Goal: Task Accomplishment & Management: Use online tool/utility

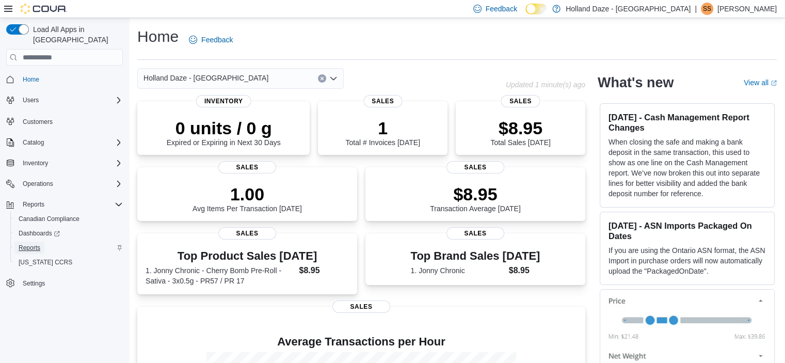
click at [28, 244] on span "Reports" at bounding box center [30, 248] width 22 height 8
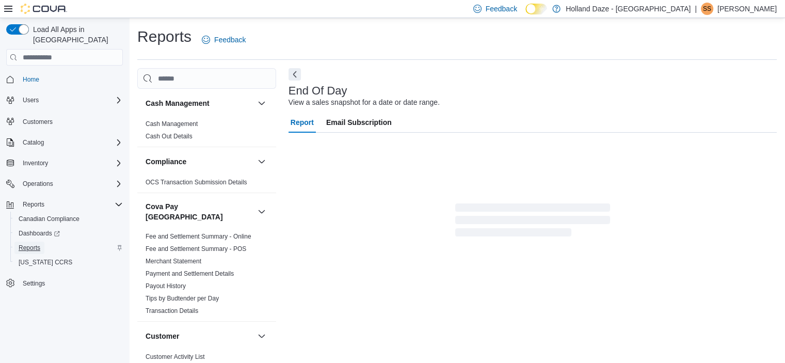
scroll to position [6, 0]
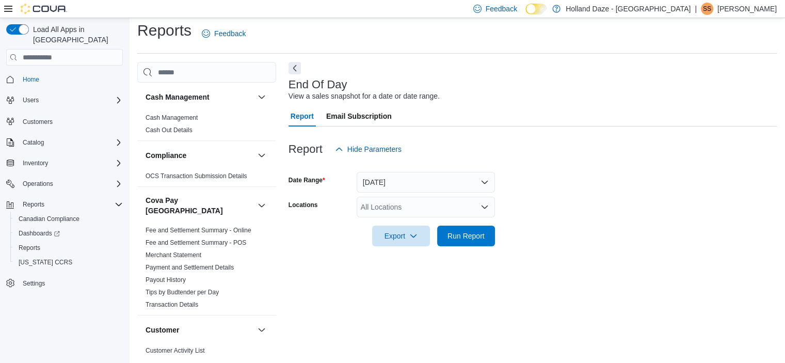
click at [464, 209] on div "All Locations" at bounding box center [426, 207] width 138 height 21
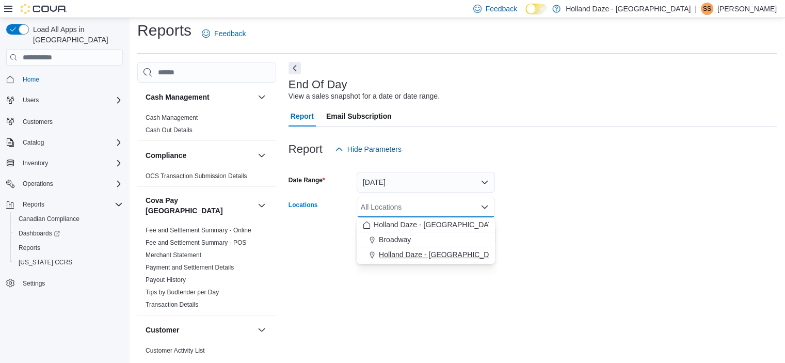
click at [444, 254] on span "Holland Daze - [GEOGRAPHIC_DATA]" at bounding box center [441, 254] width 125 height 10
click at [577, 219] on div at bounding box center [533, 221] width 488 height 8
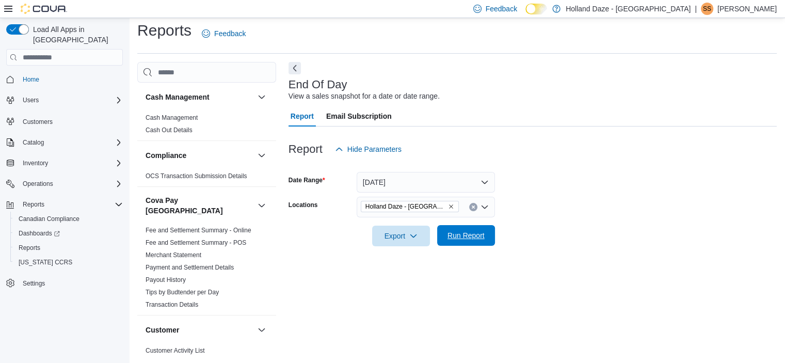
click at [461, 236] on span "Run Report" at bounding box center [466, 235] width 37 height 10
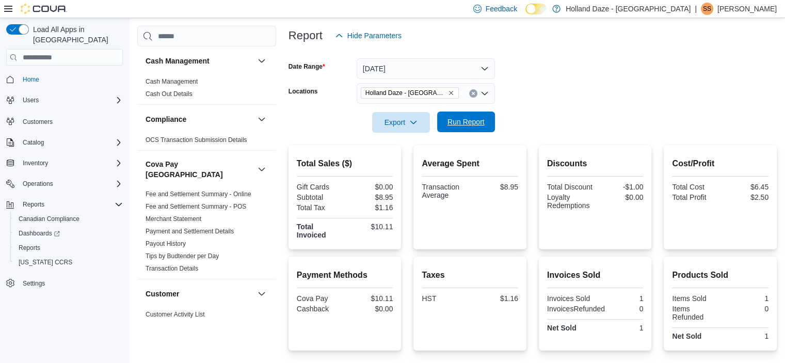
scroll to position [119, 0]
click at [472, 91] on button "Clear input" at bounding box center [473, 94] width 8 height 8
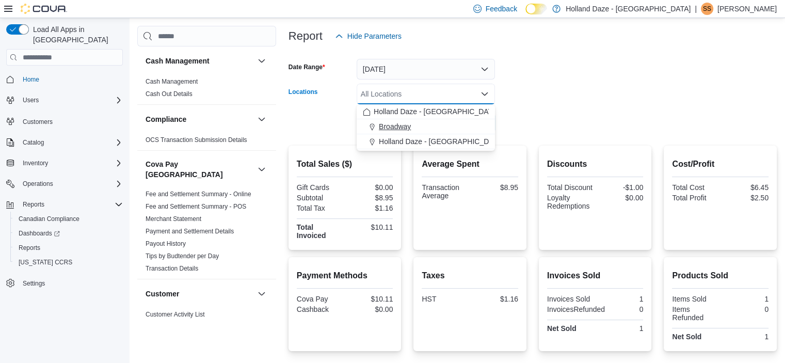
click at [430, 128] on div "Broadway" at bounding box center [426, 126] width 126 height 10
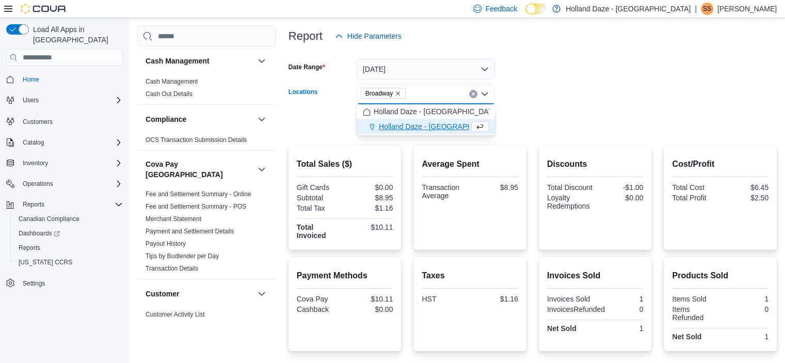
click at [545, 93] on form "Date Range [DATE] Locations [GEOGRAPHIC_DATA] Combo box. Selected. [GEOGRAPHIC_…" at bounding box center [533, 89] width 488 height 87
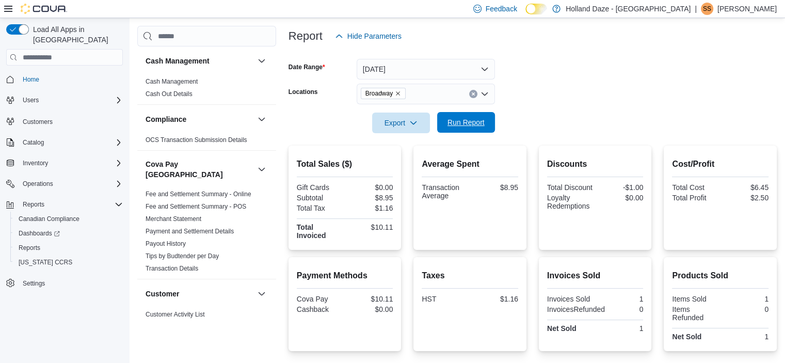
click at [451, 127] on span "Run Report" at bounding box center [466, 122] width 37 height 10
click at [591, 101] on form "Date Range [DATE] Locations Broadway Export Run Report" at bounding box center [533, 89] width 488 height 87
click at [475, 128] on span "Run Report" at bounding box center [466, 122] width 45 height 21
click at [462, 113] on span "Run Report" at bounding box center [466, 122] width 45 height 21
click at [460, 125] on span "Run Report" at bounding box center [466, 122] width 37 height 10
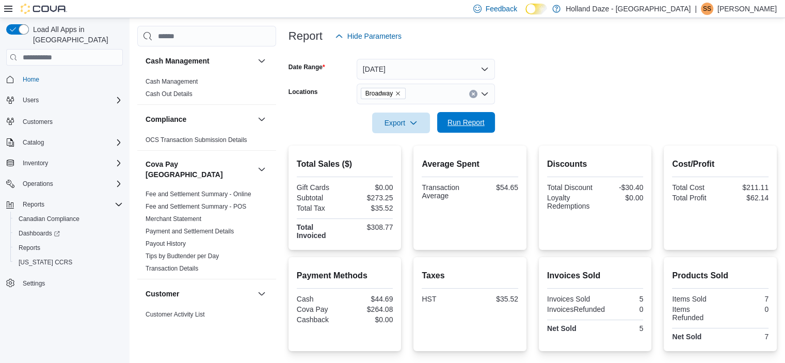
click at [460, 125] on span "Run Report" at bounding box center [466, 122] width 37 height 10
click at [473, 100] on div "Broadway" at bounding box center [426, 94] width 138 height 21
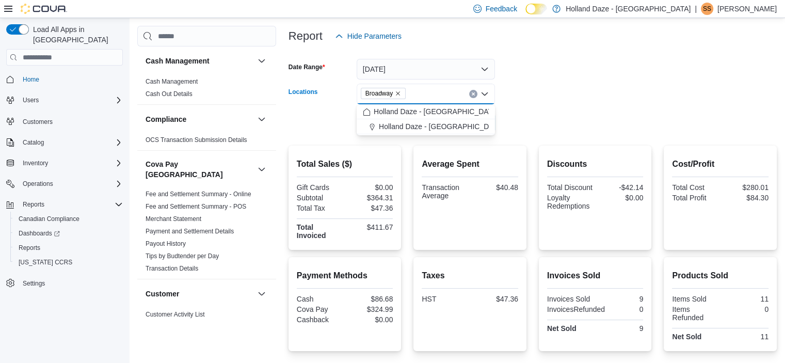
click at [473, 92] on icon "Clear input" at bounding box center [473, 94] width 4 height 4
click at [444, 109] on span "Holland Daze - [GEOGRAPHIC_DATA]" at bounding box center [436, 111] width 125 height 10
click at [570, 107] on div at bounding box center [533, 108] width 488 height 8
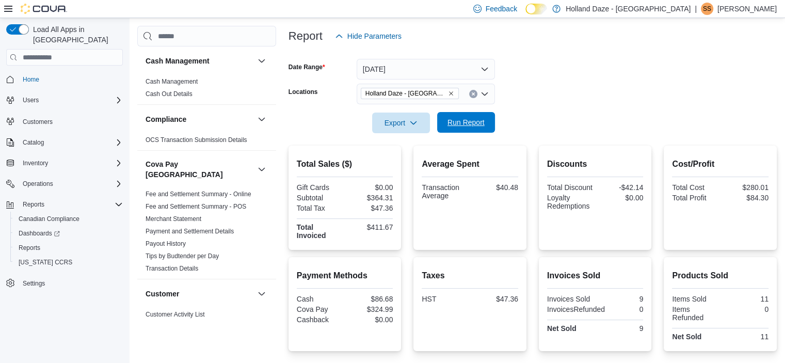
click at [470, 117] on span "Run Report" at bounding box center [466, 122] width 45 height 21
click at [452, 131] on span "Run Report" at bounding box center [466, 122] width 45 height 21
click at [472, 94] on icon "Clear input" at bounding box center [473, 94] width 3 height 3
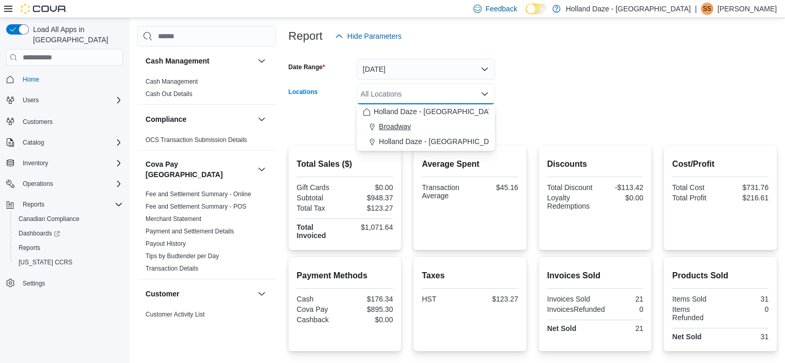
click at [422, 133] on button "Broadway" at bounding box center [426, 126] width 138 height 15
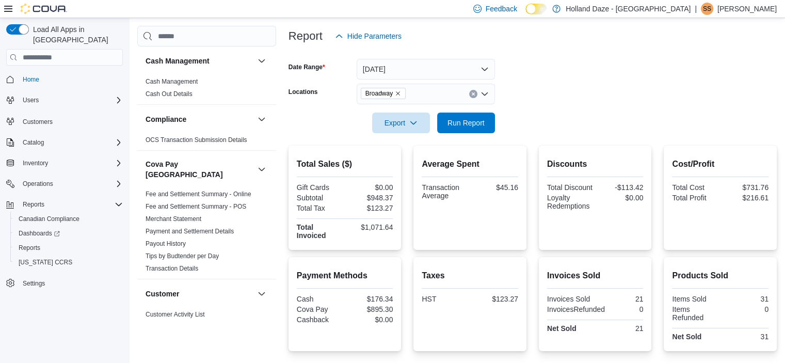
click at [647, 109] on div at bounding box center [533, 108] width 488 height 8
click at [461, 122] on span "Run Report" at bounding box center [466, 122] width 37 height 10
click at [475, 92] on icon "Clear input" at bounding box center [473, 94] width 4 height 4
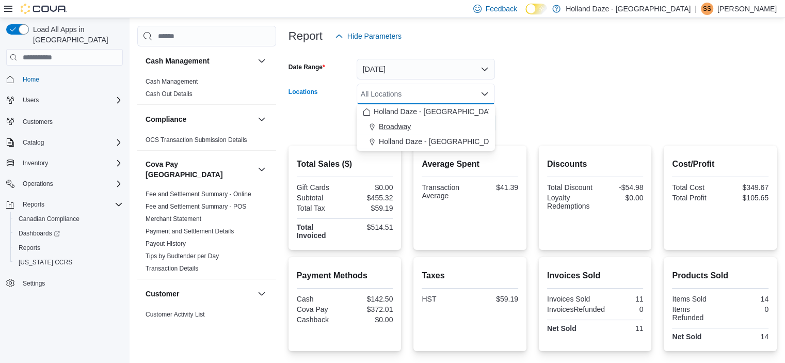
click at [458, 133] on button "Broadway" at bounding box center [426, 126] width 138 height 15
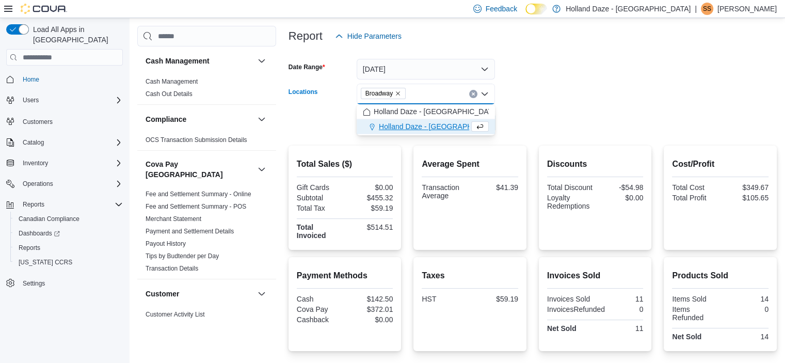
click at [471, 93] on icon "Clear input" at bounding box center [473, 94] width 4 height 4
click at [463, 109] on div "Holland Daze - [GEOGRAPHIC_DATA]" at bounding box center [426, 111] width 126 height 10
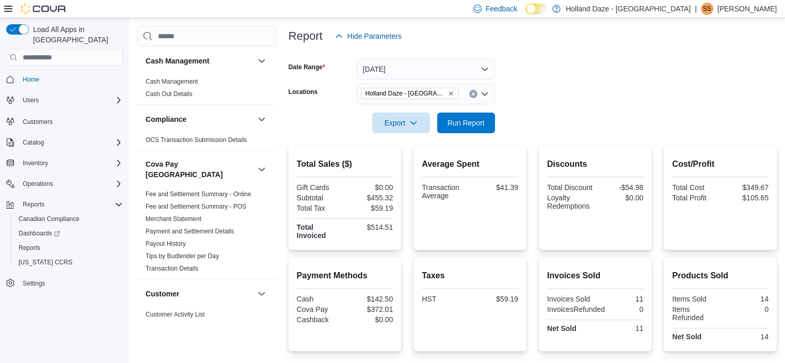
click at [542, 130] on form "Date Range [DATE] Locations [GEOGRAPHIC_DATA] [GEOGRAPHIC_DATA] - [GEOGRAPHIC_D…" at bounding box center [533, 89] width 488 height 87
click at [469, 117] on span "Run Report" at bounding box center [466, 122] width 45 height 21
click at [476, 93] on button "Clear input" at bounding box center [473, 94] width 8 height 8
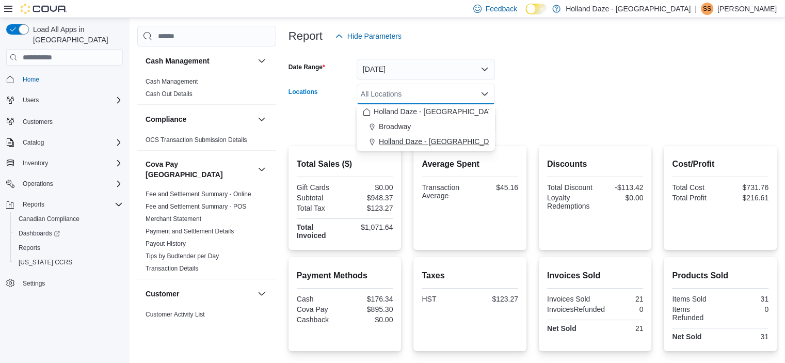
click at [456, 140] on span "Holland Daze - [GEOGRAPHIC_DATA]" at bounding box center [441, 141] width 125 height 10
click at [477, 94] on button "Clear input" at bounding box center [473, 94] width 8 height 8
click at [456, 124] on div "Broadway" at bounding box center [426, 126] width 126 height 10
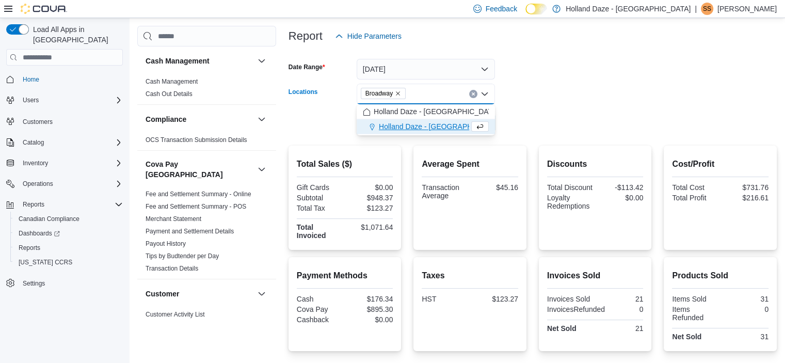
click at [543, 127] on form "Date Range [DATE] Locations [GEOGRAPHIC_DATA] Combo box. Selected. [GEOGRAPHIC_…" at bounding box center [533, 89] width 488 height 87
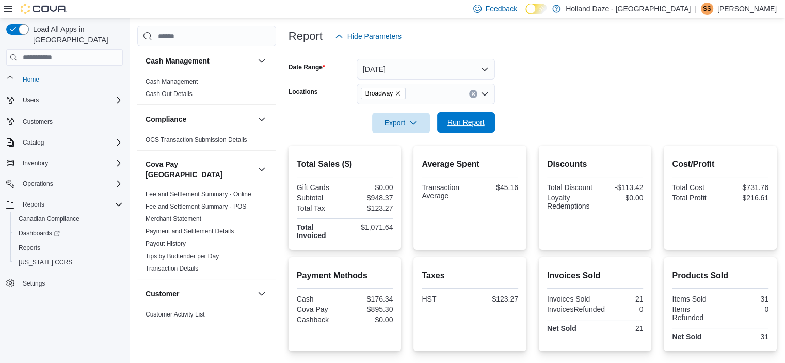
click at [459, 124] on span "Run Report" at bounding box center [466, 122] width 37 height 10
click at [464, 116] on span "Run Report" at bounding box center [466, 122] width 45 height 21
click at [676, 87] on form "Date Range [DATE] Locations Broadway Export Run Report" at bounding box center [533, 89] width 488 height 87
click at [467, 125] on span "Run Report" at bounding box center [466, 122] width 37 height 10
click at [471, 92] on icon "Clear input" at bounding box center [473, 94] width 4 height 4
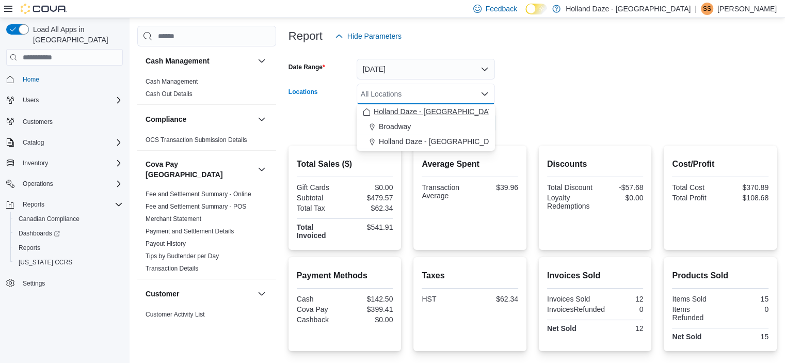
click at [462, 106] on div "Holland Daze - [GEOGRAPHIC_DATA]" at bounding box center [426, 111] width 126 height 10
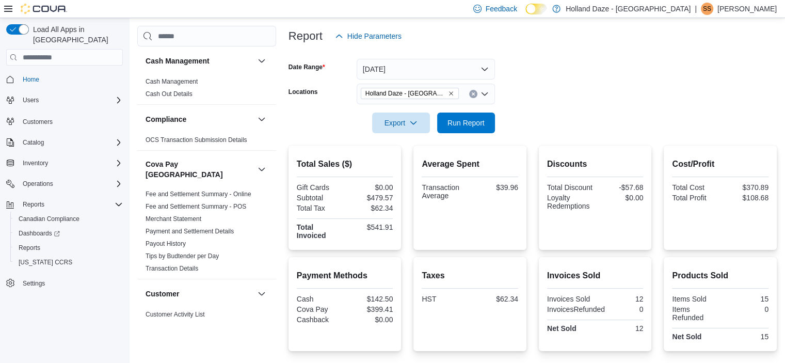
click at [554, 117] on form "Date Range [DATE] Locations [GEOGRAPHIC_DATA] [GEOGRAPHIC_DATA] - [GEOGRAPHIC_D…" at bounding box center [533, 89] width 488 height 87
click at [447, 125] on span "Run Report" at bounding box center [466, 122] width 45 height 21
click at [476, 97] on div "Holland Daze - [GEOGRAPHIC_DATA]" at bounding box center [426, 94] width 138 height 21
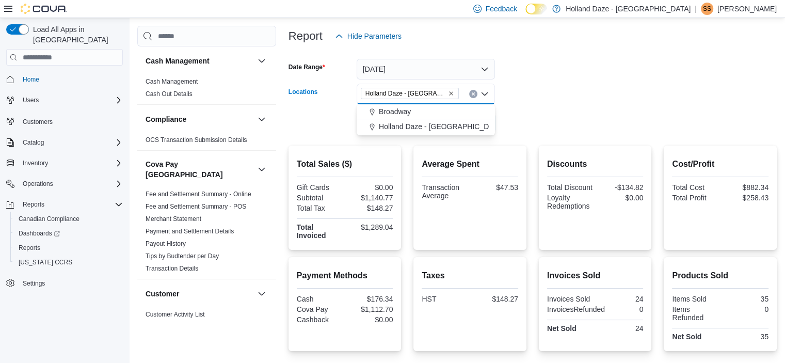
click at [475, 90] on button "Clear input" at bounding box center [473, 94] width 8 height 8
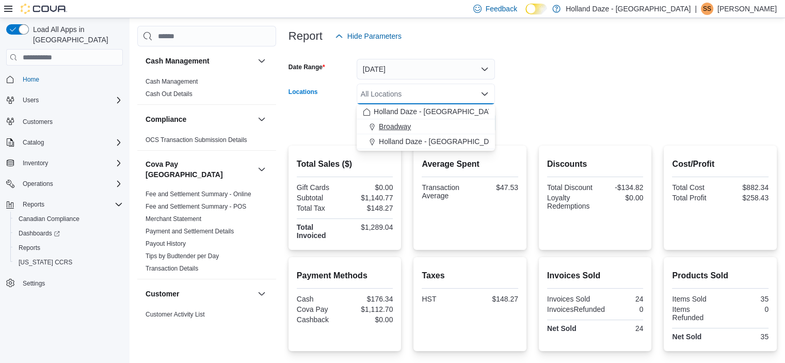
click at [470, 124] on div "Broadway" at bounding box center [426, 126] width 126 height 10
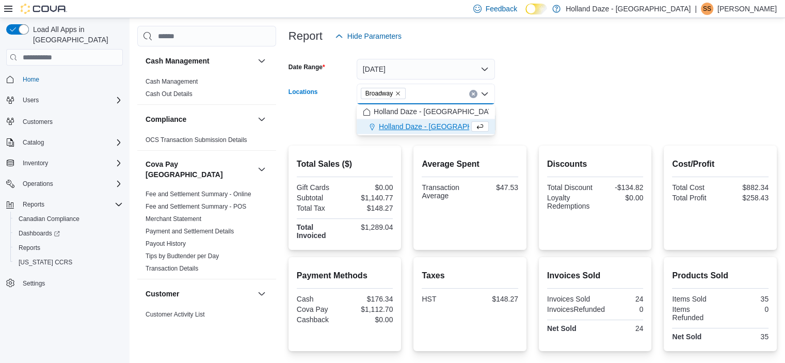
click at [529, 122] on form "Date Range [DATE] Locations [GEOGRAPHIC_DATA] Combo box. Selected. [GEOGRAPHIC_…" at bounding box center [533, 89] width 488 height 87
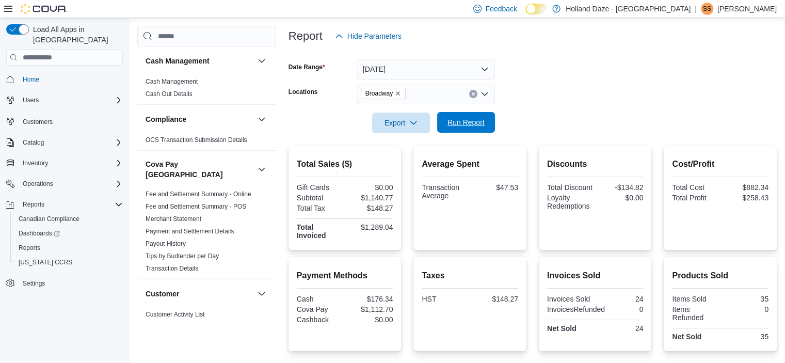
click at [470, 123] on span "Run Report" at bounding box center [466, 122] width 37 height 10
click at [476, 123] on span "Run Report" at bounding box center [466, 122] width 37 height 10
click at [605, 110] on div at bounding box center [533, 108] width 488 height 8
click at [472, 119] on span "Run Report" at bounding box center [466, 122] width 37 height 10
click at [473, 92] on icon "Clear input" at bounding box center [473, 94] width 4 height 4
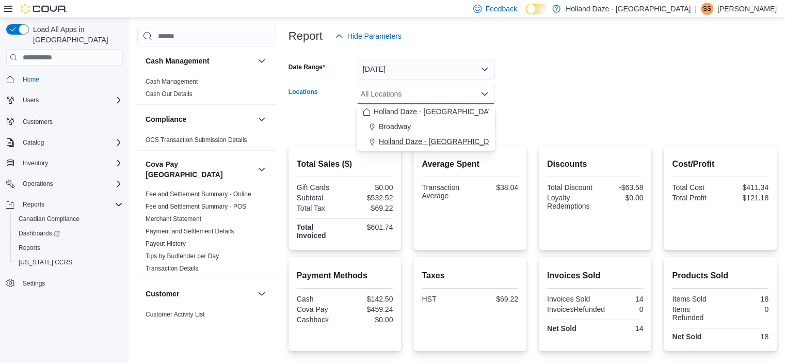
click at [434, 143] on span "Holland Daze - [GEOGRAPHIC_DATA]" at bounding box center [441, 141] width 125 height 10
click at [545, 117] on form "Date Range [DATE] Locations [GEOGRAPHIC_DATA] [GEOGRAPHIC_DATA] - [GEOGRAPHIC_D…" at bounding box center [533, 89] width 488 height 87
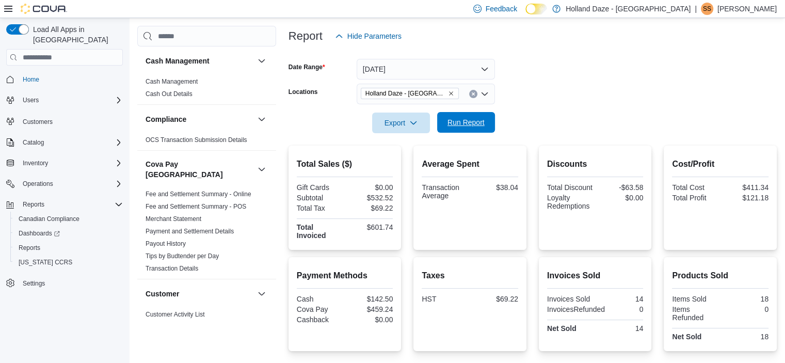
click at [441, 121] on button "Run Report" at bounding box center [466, 122] width 58 height 21
click at [471, 90] on button "Clear input" at bounding box center [473, 94] width 8 height 8
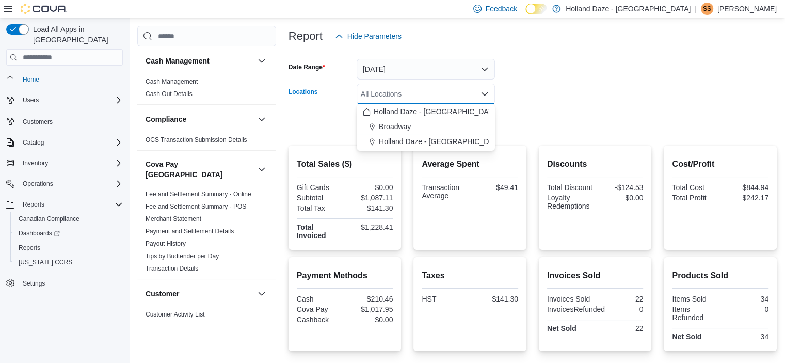
click at [432, 96] on div "All Locations Combo box. Selected. Combo box input. All Locations. Type some te…" at bounding box center [426, 94] width 138 height 21
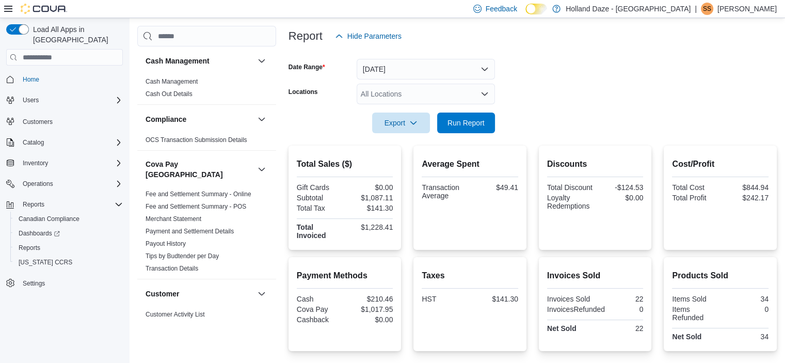
click at [564, 116] on form "Date Range [DATE] Locations All Locations Export Run Report" at bounding box center [533, 89] width 488 height 87
click at [468, 119] on span "Run Report" at bounding box center [466, 122] width 37 height 10
click at [468, 94] on div "All Locations" at bounding box center [426, 94] width 138 height 21
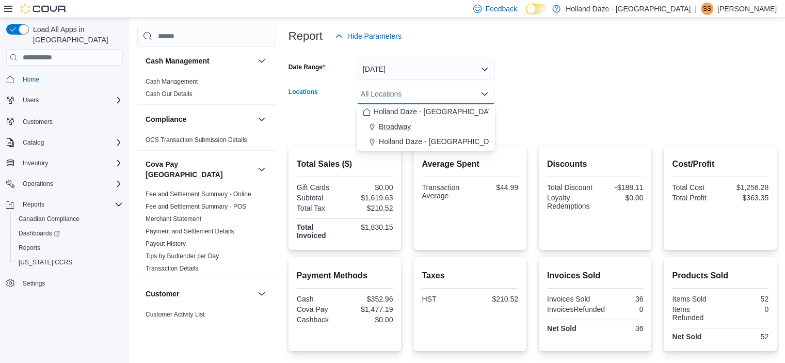
click at [448, 133] on button "Broadway" at bounding box center [426, 126] width 138 height 15
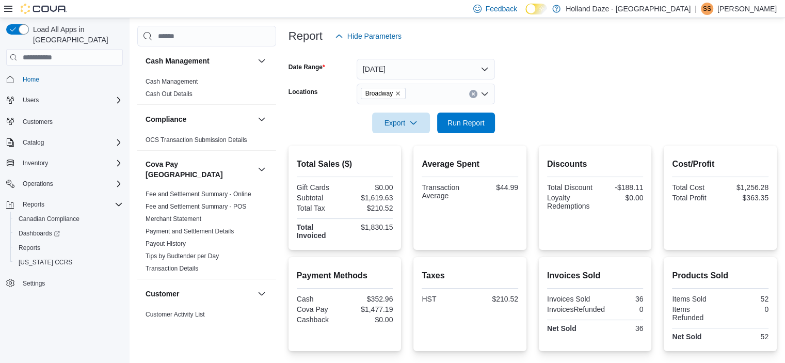
click at [542, 125] on form "Date Range [DATE] Locations Broadway Export Run Report" at bounding box center [533, 89] width 488 height 87
click at [463, 125] on span "Run Report" at bounding box center [466, 122] width 37 height 10
click at [455, 114] on span "Run Report" at bounding box center [466, 122] width 45 height 21
click at [668, 136] on div at bounding box center [533, 139] width 488 height 12
click at [460, 120] on span "Run Report" at bounding box center [466, 122] width 37 height 10
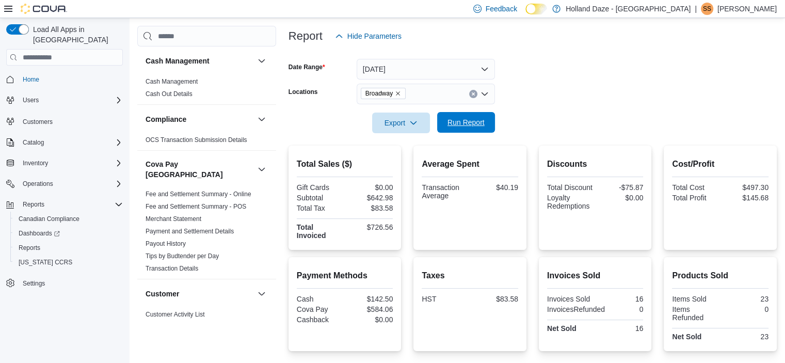
click at [460, 120] on span "Run Report" at bounding box center [466, 122] width 37 height 10
click at [453, 130] on span "Run Report" at bounding box center [466, 122] width 45 height 21
click at [465, 123] on span "Run Report" at bounding box center [466, 122] width 37 height 10
click at [473, 120] on span "Run Report" at bounding box center [466, 122] width 37 height 10
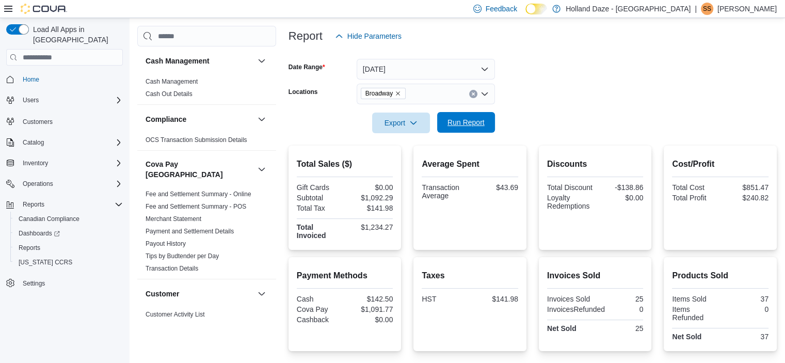
click at [481, 120] on span "Run Report" at bounding box center [466, 122] width 37 height 10
click at [457, 124] on span "Run Report" at bounding box center [466, 122] width 37 height 10
click at [474, 116] on span "Run Report" at bounding box center [466, 122] width 45 height 21
click at [453, 123] on span "Run Report" at bounding box center [466, 122] width 37 height 10
click at [453, 122] on span "Run Report" at bounding box center [466, 122] width 37 height 10
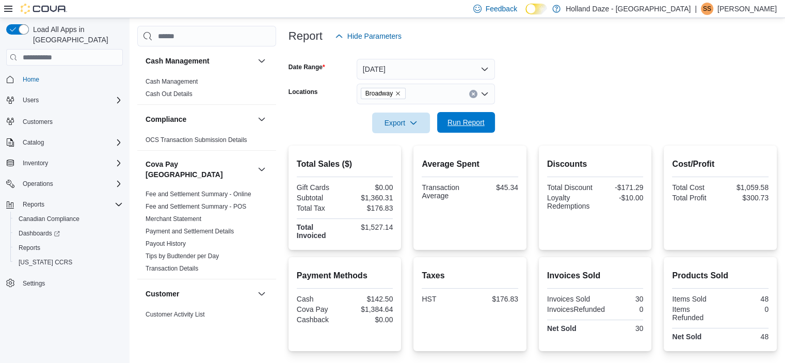
click at [453, 122] on span "Run Report" at bounding box center [466, 122] width 37 height 10
click at [467, 120] on span "Run Report" at bounding box center [466, 122] width 37 height 10
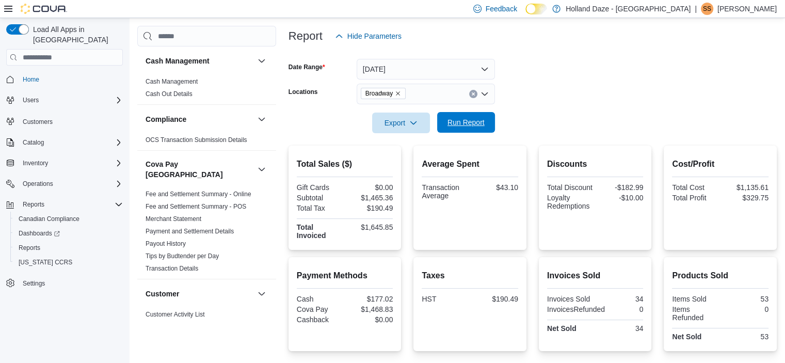
click at [469, 127] on span "Run Report" at bounding box center [466, 122] width 37 height 10
click at [460, 121] on span "Run Report" at bounding box center [466, 122] width 37 height 10
click at [467, 130] on span "Run Report" at bounding box center [466, 122] width 45 height 21
click at [486, 70] on button "[DATE]" at bounding box center [426, 69] width 138 height 21
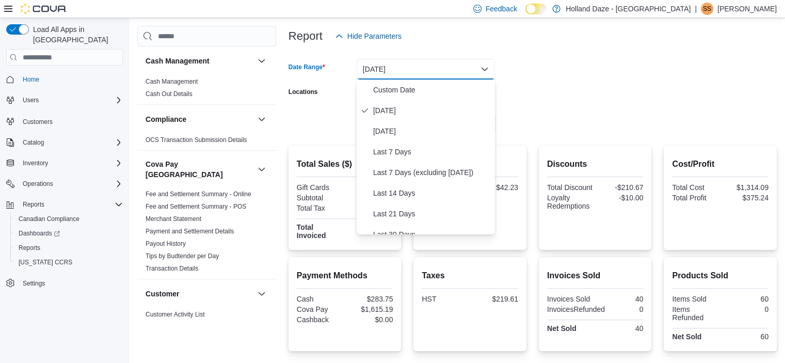
click at [520, 104] on form "Date Range [DATE] Locations Broadway Export Run Report" at bounding box center [533, 89] width 488 height 87
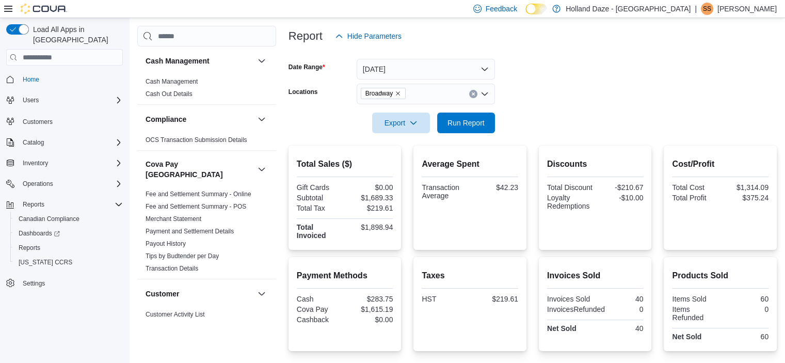
click at [475, 94] on icon "Clear input" at bounding box center [473, 94] width 3 height 3
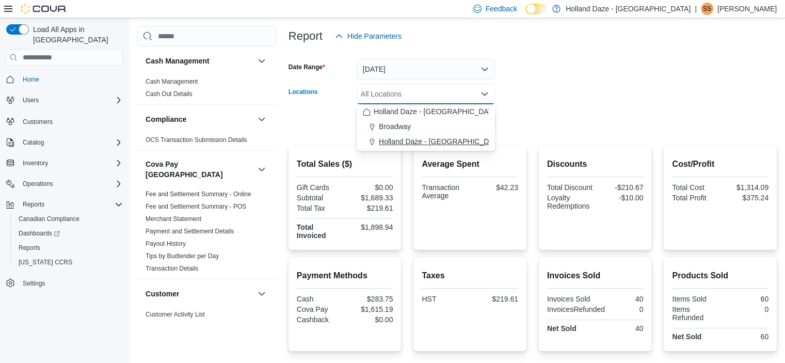
click at [437, 138] on span "Holland Daze - [GEOGRAPHIC_DATA]" at bounding box center [441, 141] width 125 height 10
click at [546, 107] on div at bounding box center [533, 108] width 488 height 8
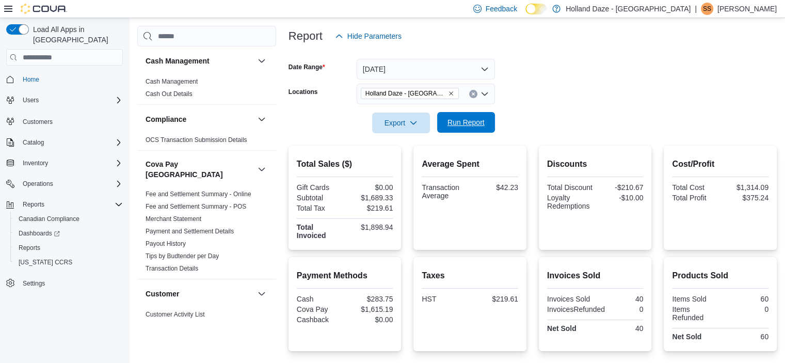
click at [462, 116] on span "Run Report" at bounding box center [466, 122] width 45 height 21
click at [473, 96] on icon "Clear input" at bounding box center [473, 94] width 4 height 4
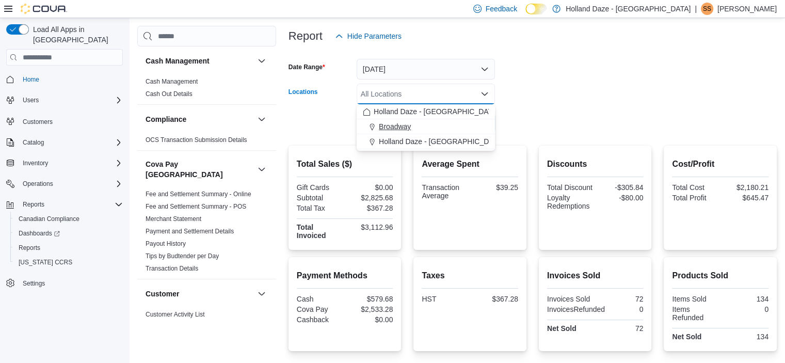
click at [450, 124] on div "Broadway" at bounding box center [426, 126] width 126 height 10
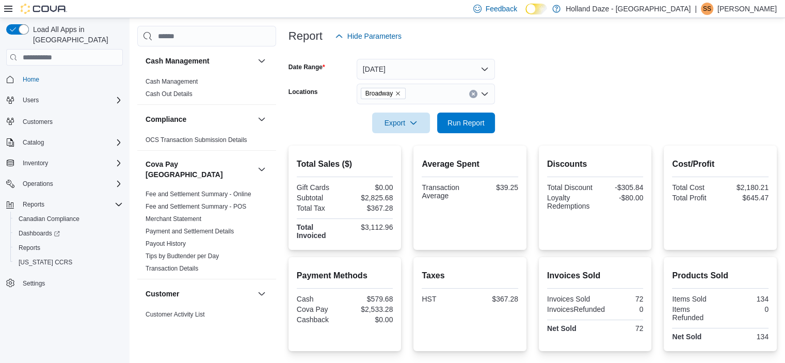
click at [541, 129] on form "Date Range [DATE] Locations Broadway Export Run Report" at bounding box center [533, 89] width 488 height 87
click at [481, 118] on span "Run Report" at bounding box center [466, 122] width 37 height 10
click at [483, 119] on span "Run Report" at bounding box center [466, 122] width 37 height 10
click at [474, 92] on icon "Clear input" at bounding box center [473, 94] width 4 height 4
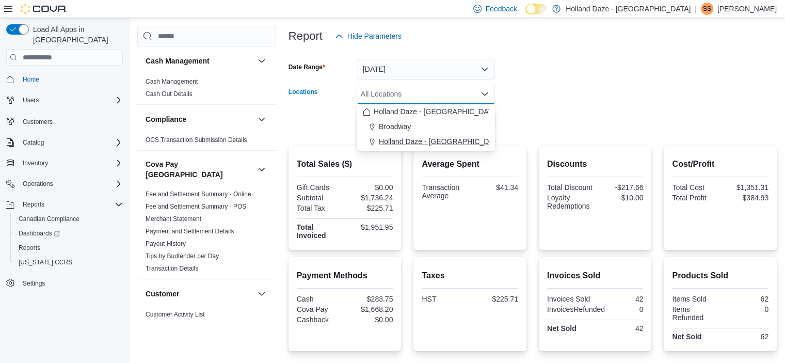
click at [443, 138] on span "Holland Daze - [GEOGRAPHIC_DATA]" at bounding box center [441, 141] width 125 height 10
click at [537, 138] on div at bounding box center [533, 139] width 488 height 12
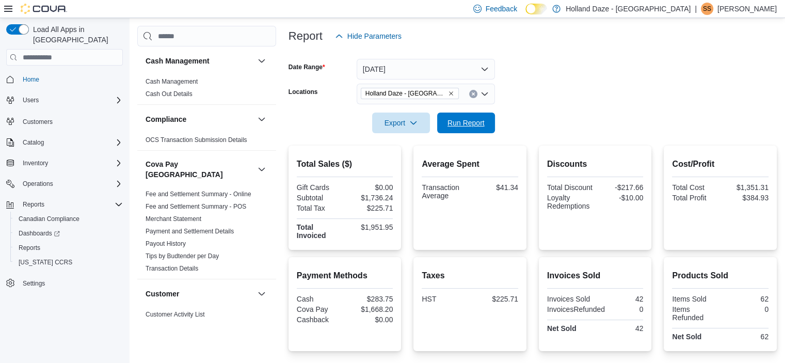
click at [450, 123] on span "Run Report" at bounding box center [466, 123] width 37 height 10
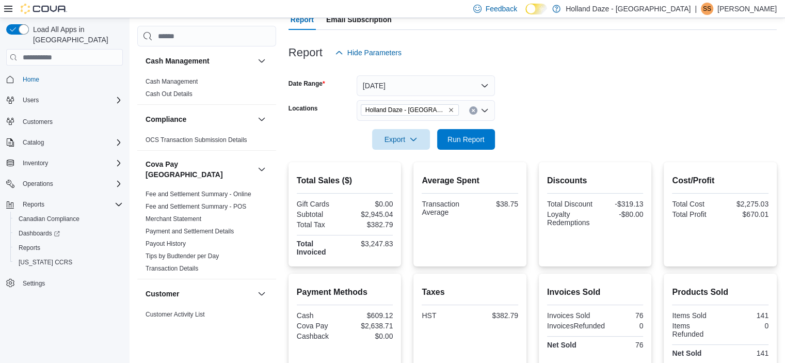
scroll to position [102, 0]
click at [473, 110] on icon "Clear input" at bounding box center [473, 111] width 4 height 4
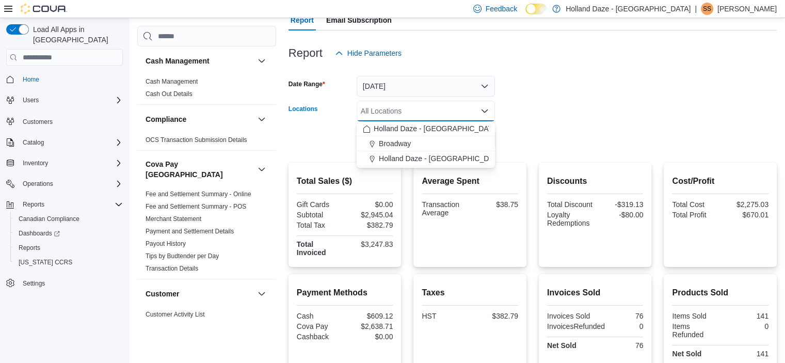
click at [523, 134] on form "Date Range [DATE] Locations All Locations Combo box. Selected. Combo box input.…" at bounding box center [533, 107] width 488 height 87
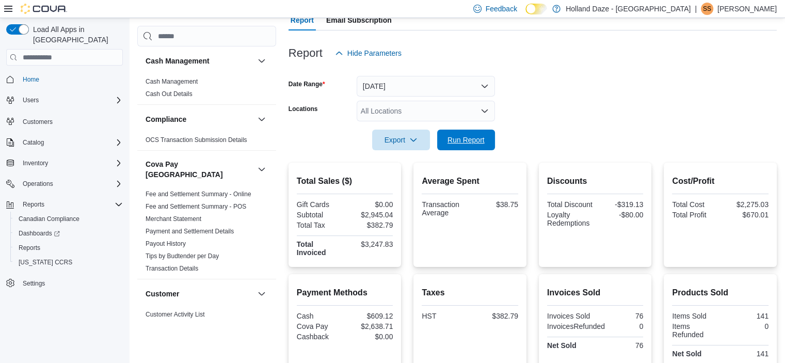
click at [472, 135] on span "Run Report" at bounding box center [466, 140] width 37 height 10
click at [487, 108] on icon "Open list of options" at bounding box center [485, 111] width 8 height 8
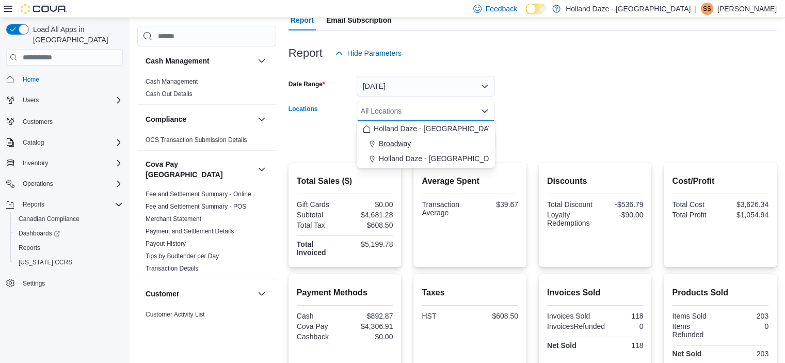
click at [449, 149] on button "Broadway" at bounding box center [426, 143] width 138 height 15
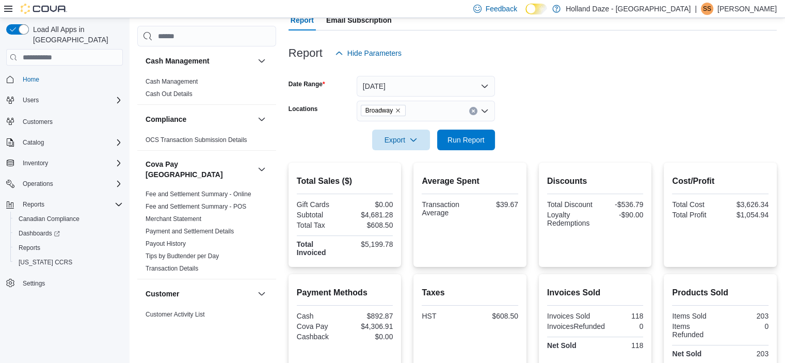
click at [550, 154] on div at bounding box center [533, 156] width 488 height 12
click at [479, 139] on span "Run Report" at bounding box center [466, 139] width 37 height 10
click at [479, 137] on span "Run Report" at bounding box center [466, 139] width 37 height 10
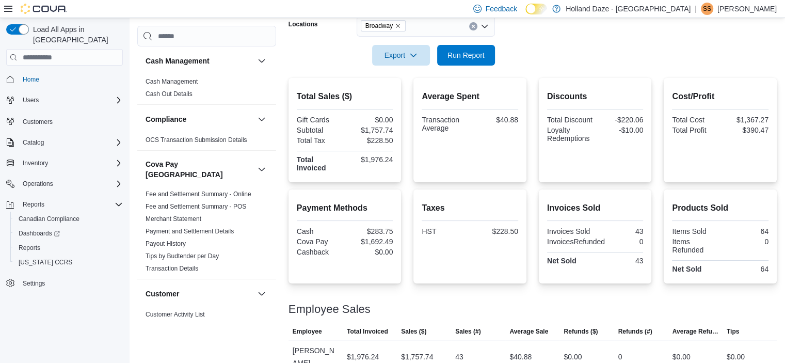
scroll to position [186, 0]
click at [472, 58] on span "Run Report" at bounding box center [466, 56] width 37 height 10
